Goal: Book appointment/travel/reservation

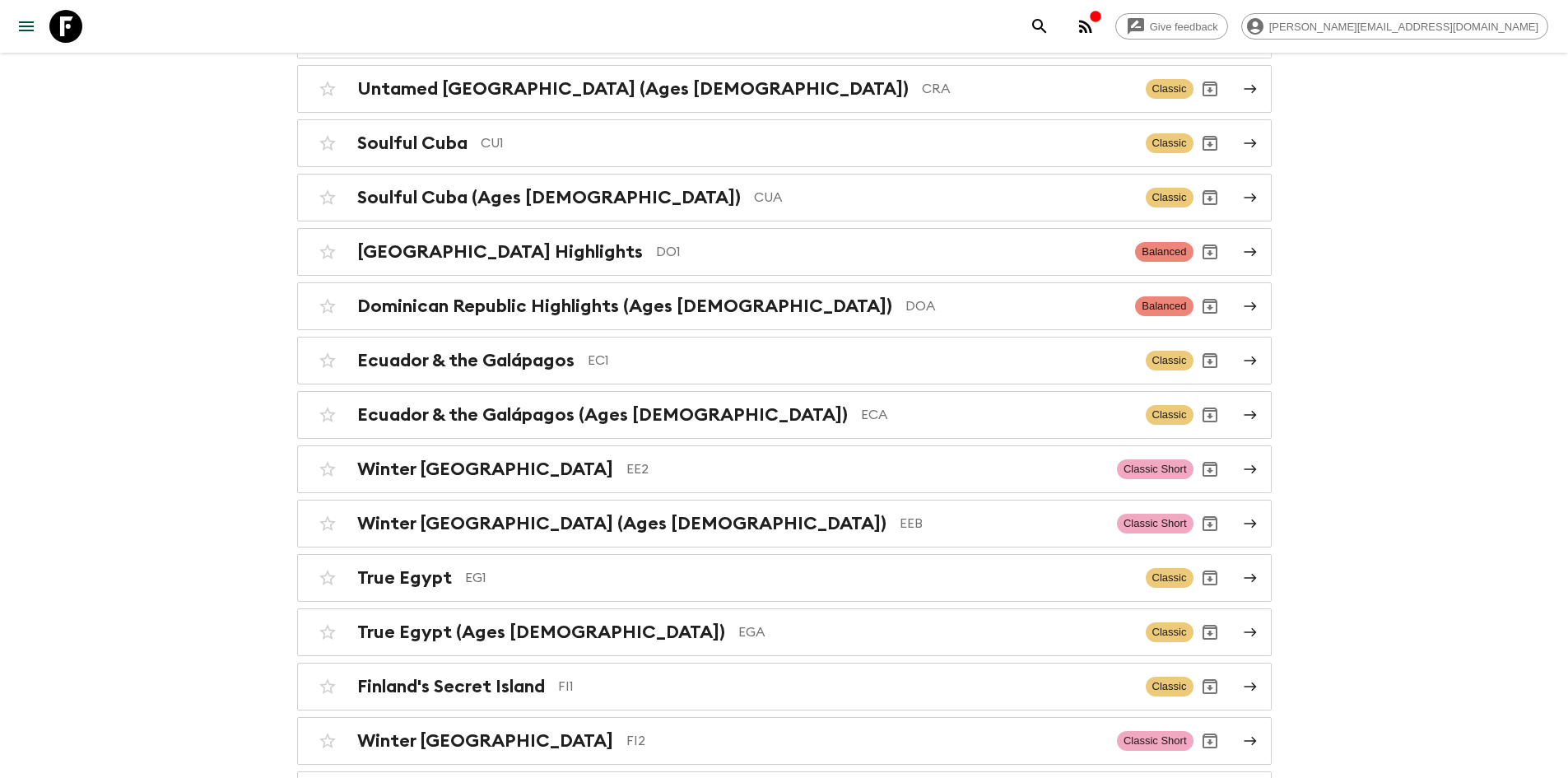
scroll to position [1807, 0]
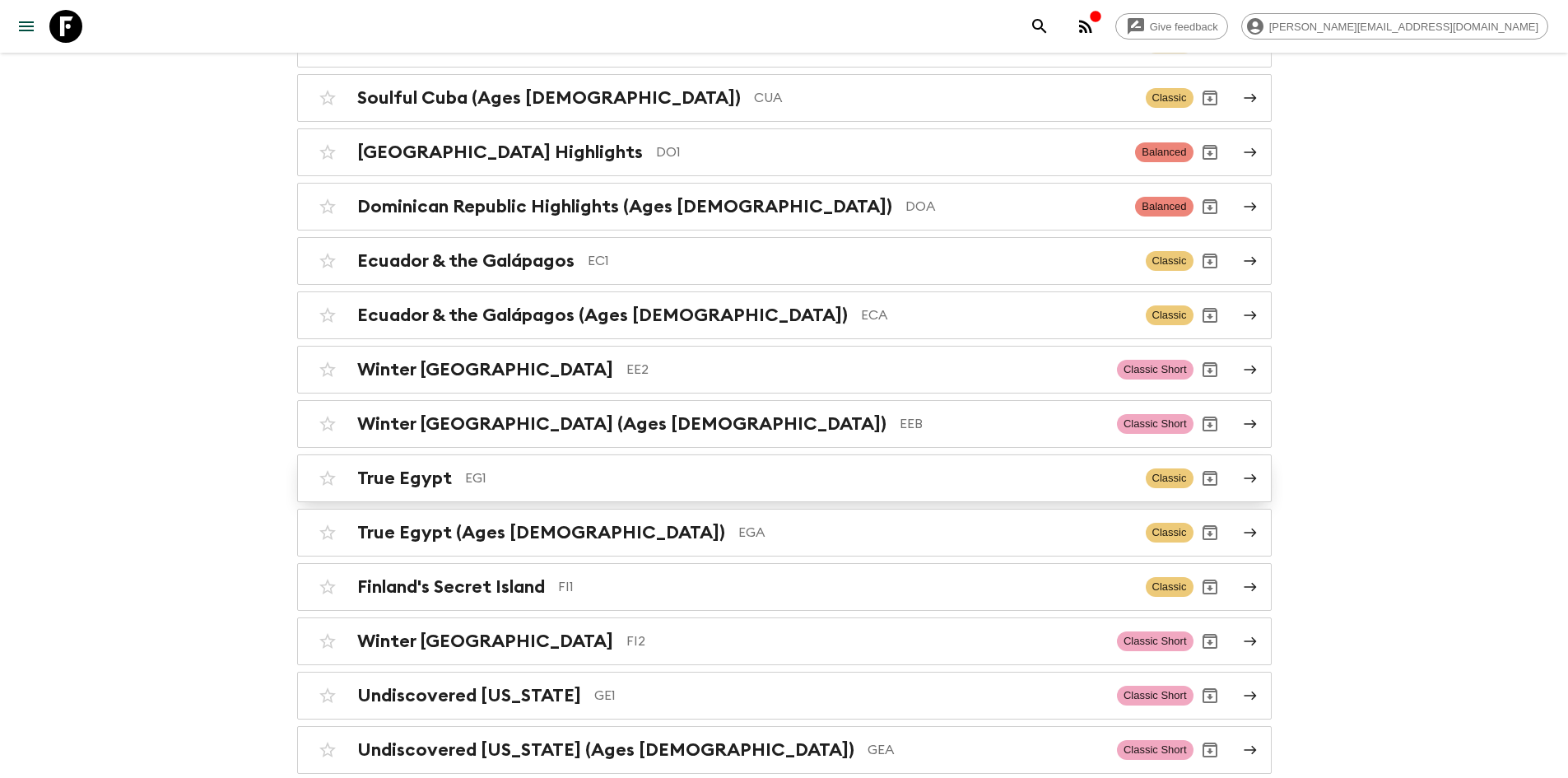
click at [478, 468] on p "EG1" at bounding box center [799, 478] width 668 height 20
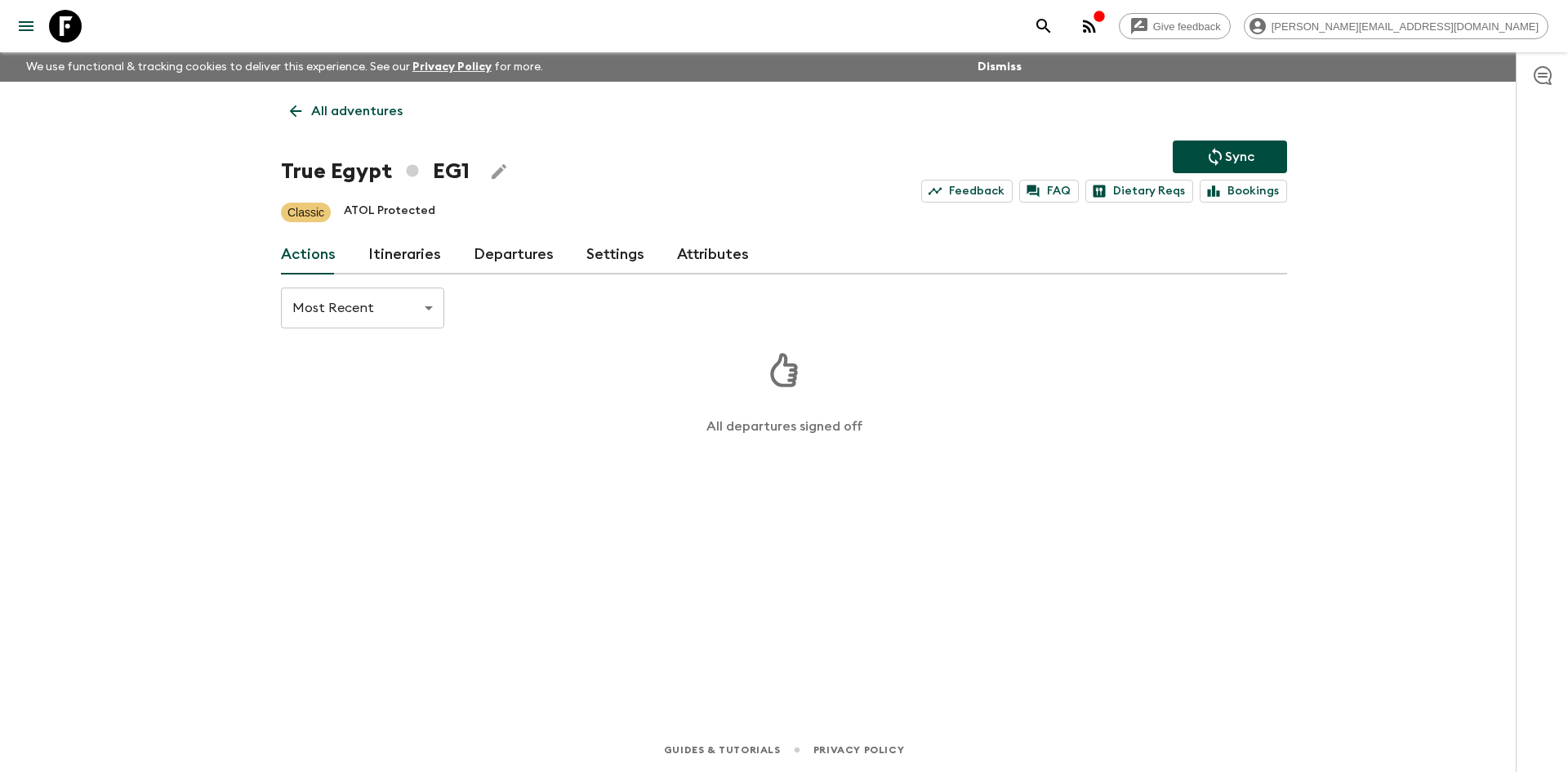
click at [486, 262] on link "Departures" at bounding box center [514, 255] width 80 height 39
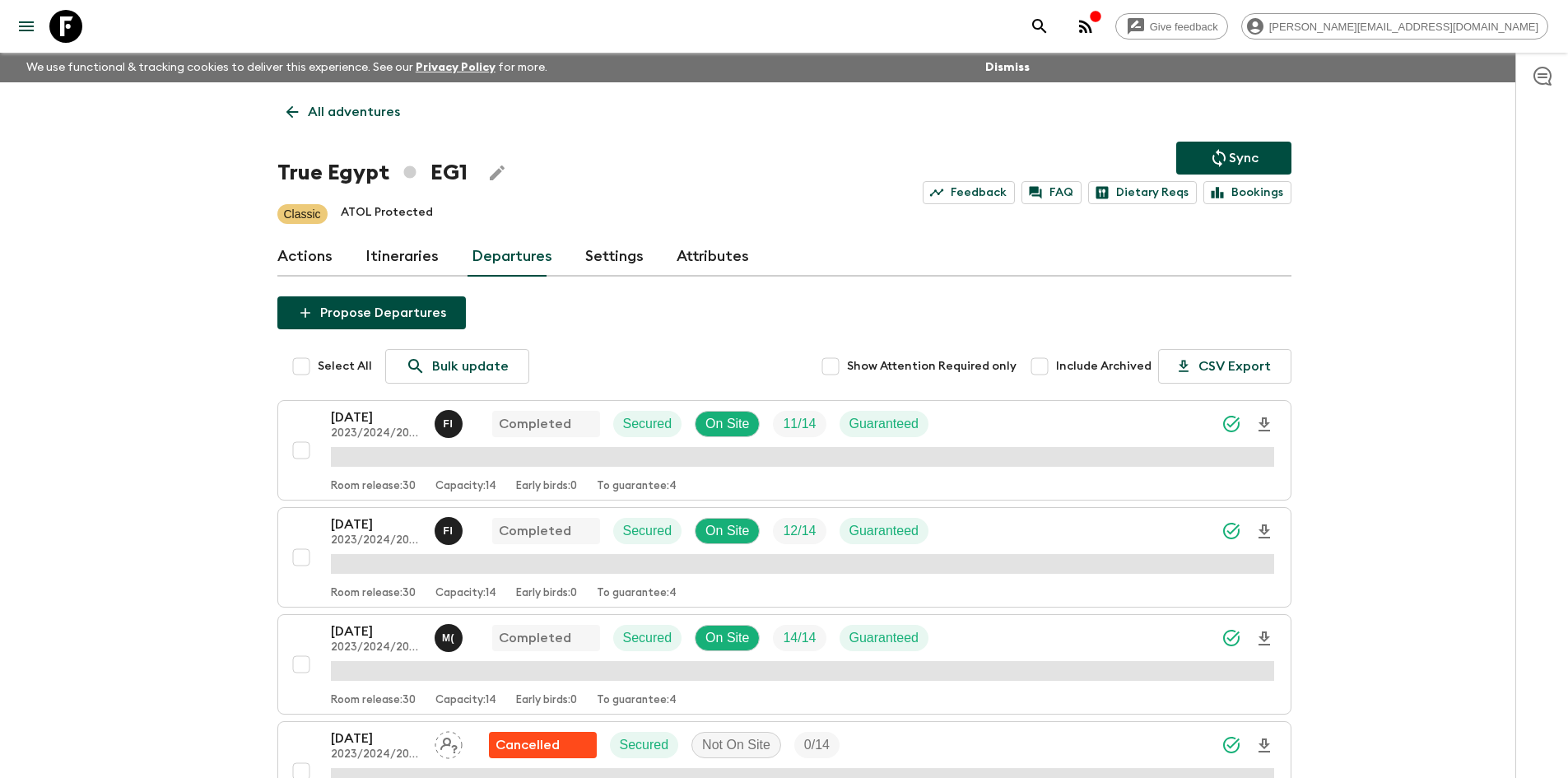
click at [298, 105] on icon at bounding box center [292, 112] width 18 height 18
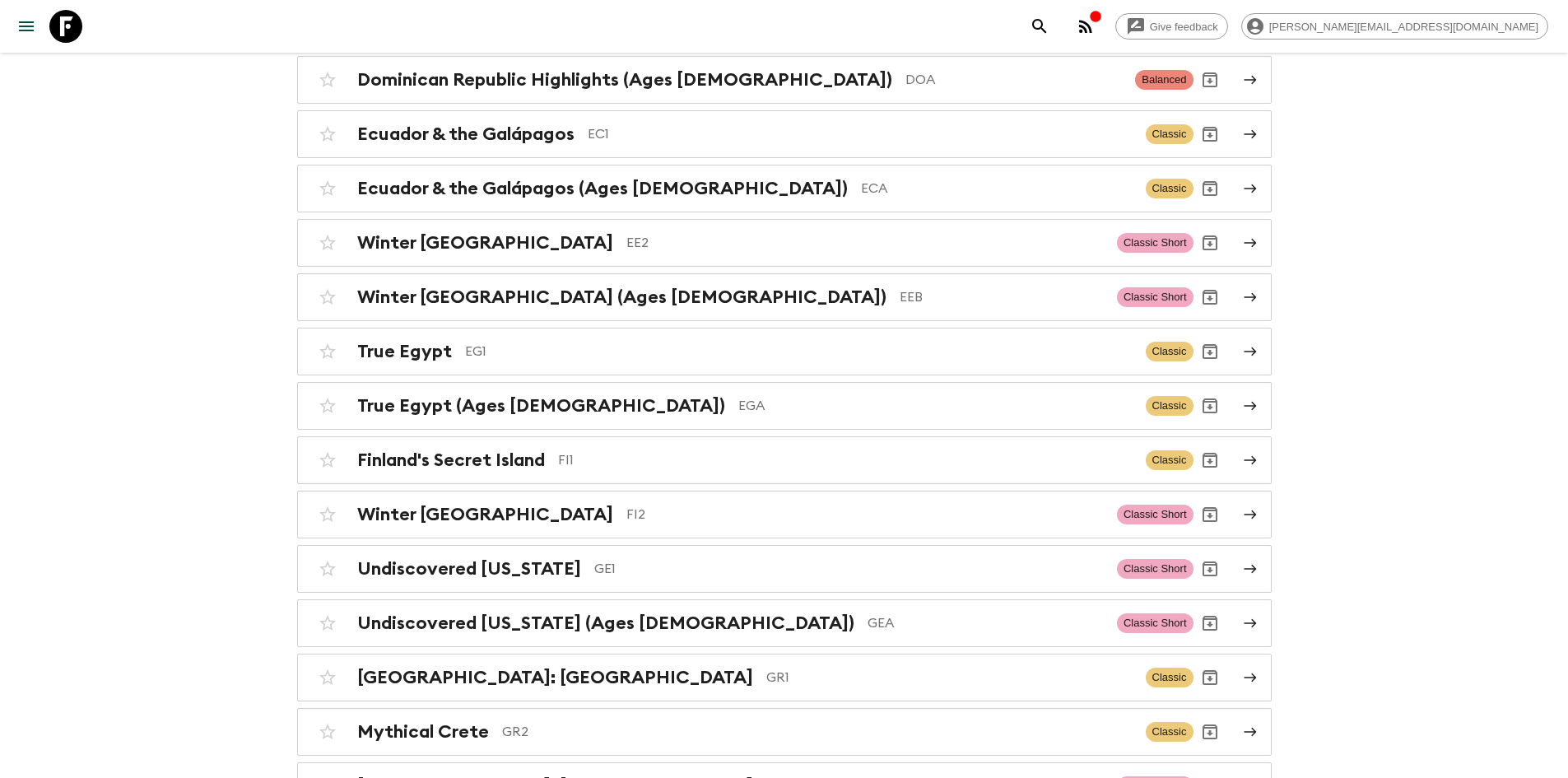
scroll to position [1928, 0]
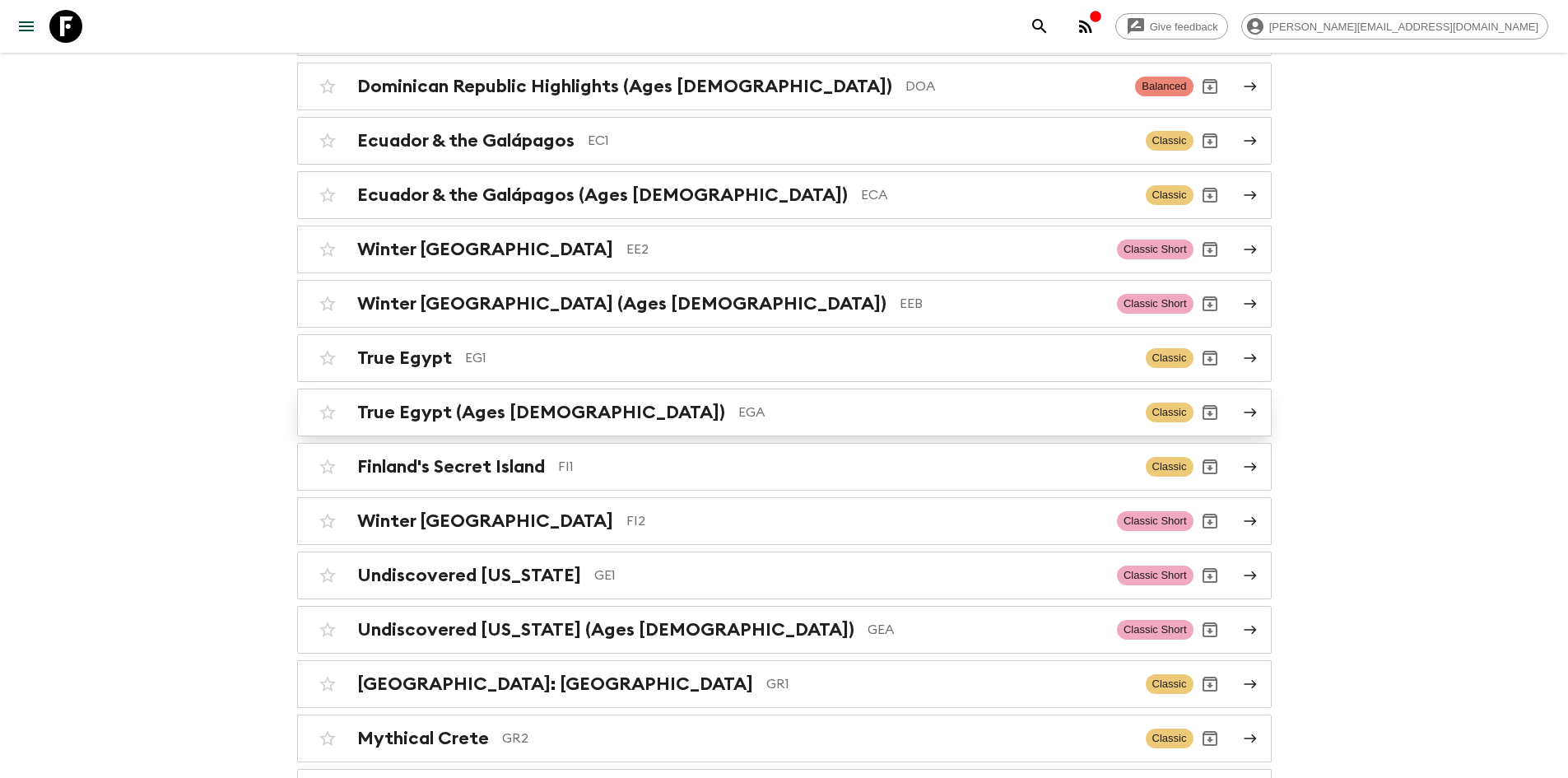
click at [494, 401] on h2 "True Egypt (Ages [DEMOGRAPHIC_DATA])" at bounding box center [541, 412] width 368 height 21
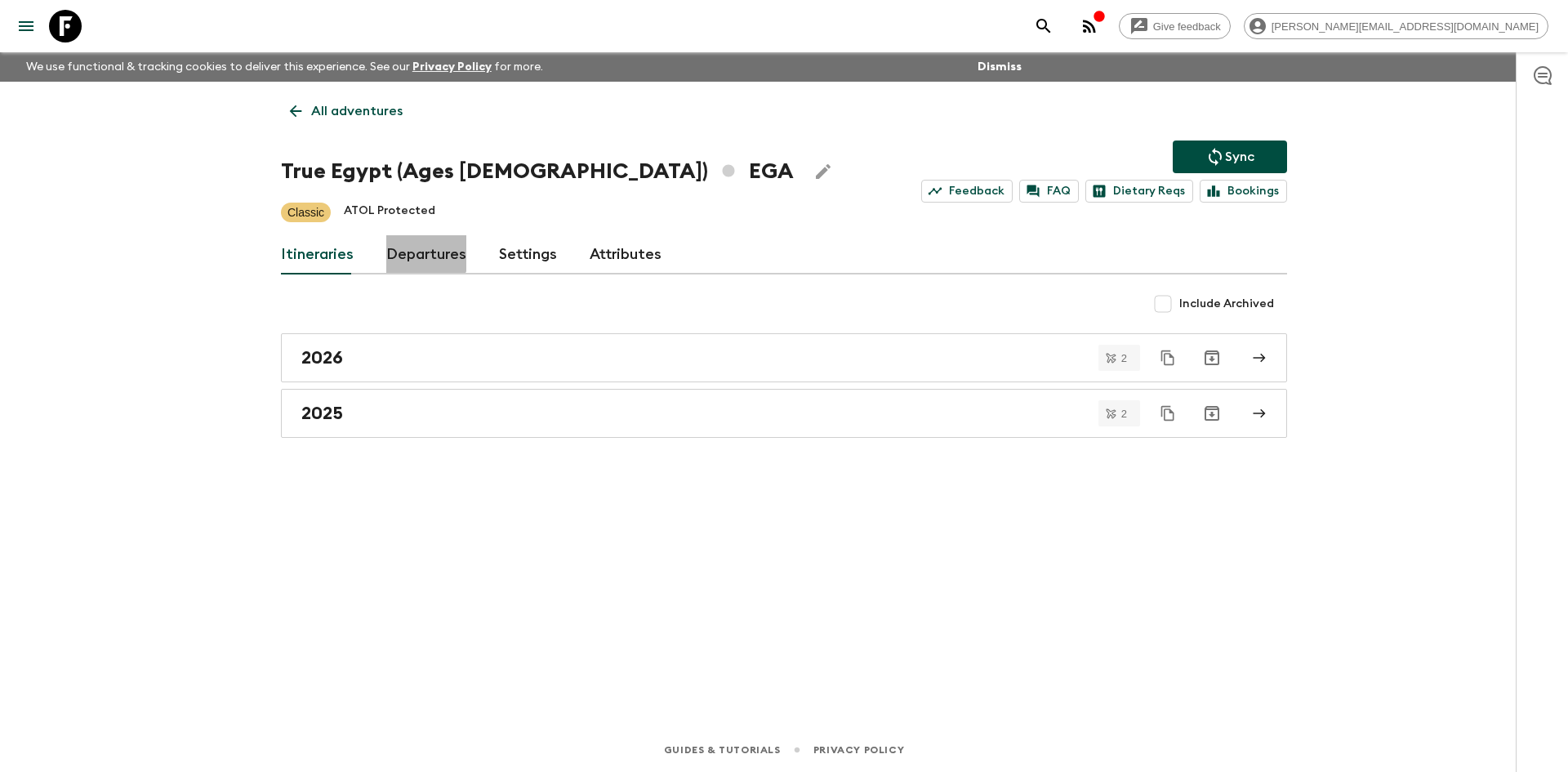
click at [417, 248] on link "Departures" at bounding box center [425, 255] width 80 height 39
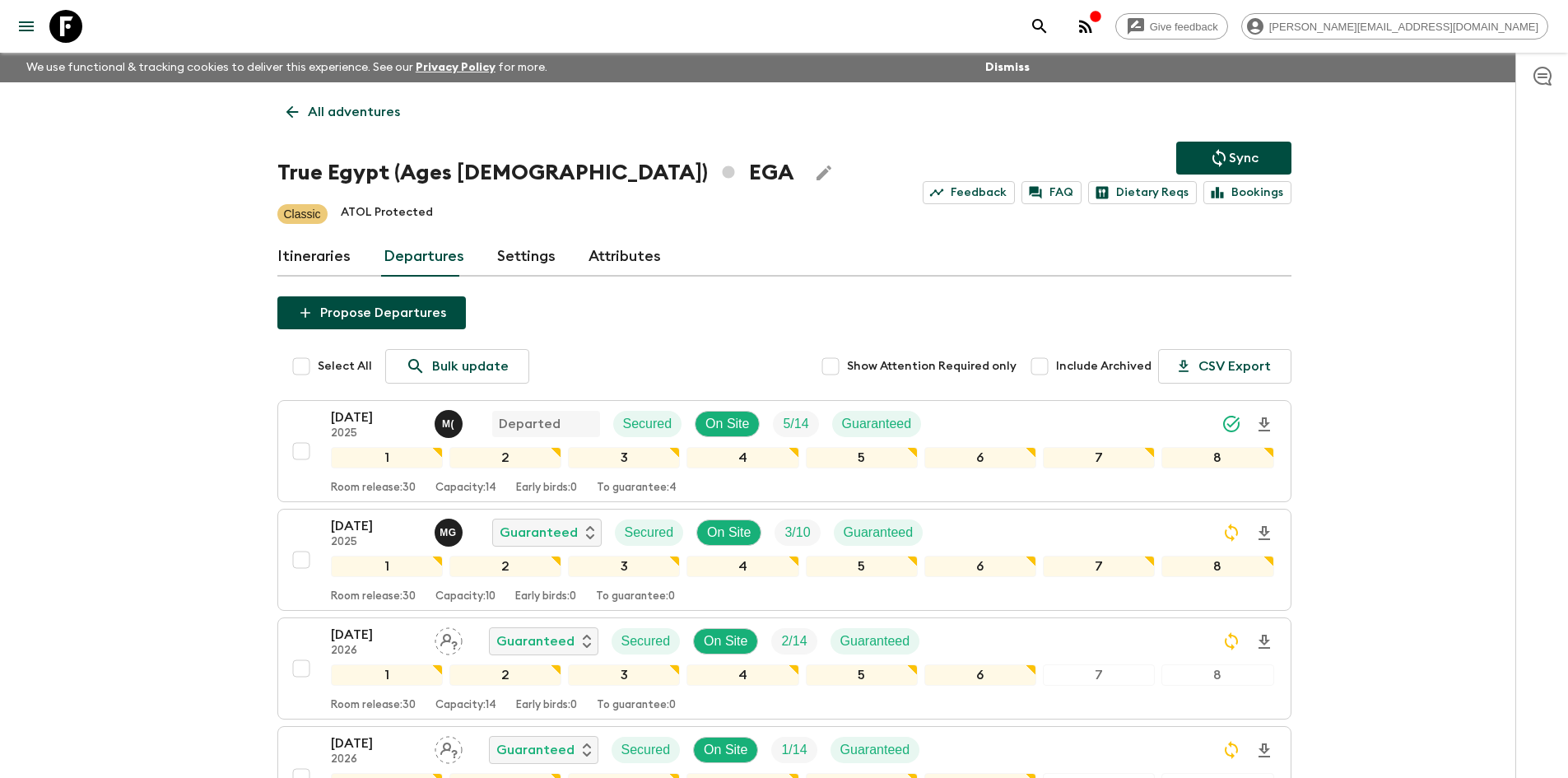
scroll to position [200, 0]
